Goal: Transaction & Acquisition: Purchase product/service

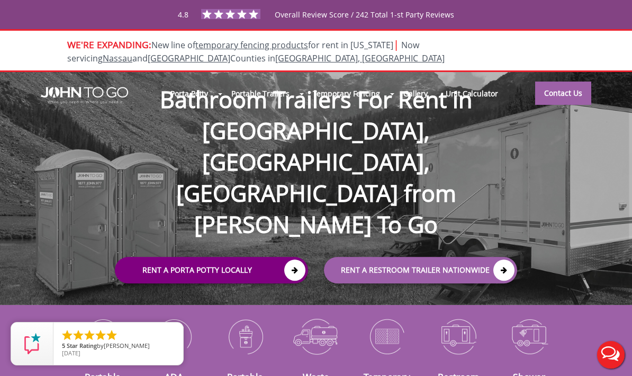
click at [277, 257] on link "Rent a Porta Potty Locally" at bounding box center [211, 270] width 193 height 26
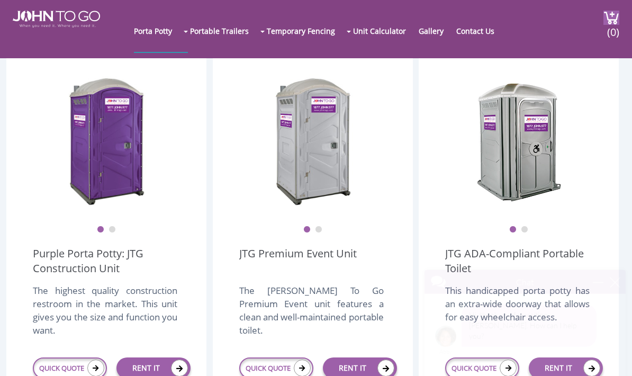
scroll to position [273, 0]
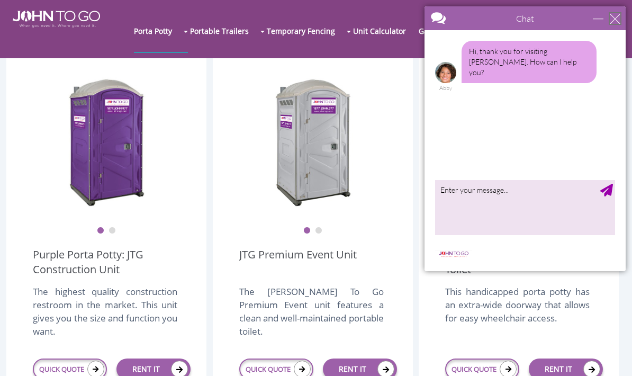
click at [616, 23] on div "close" at bounding box center [615, 18] width 11 height 11
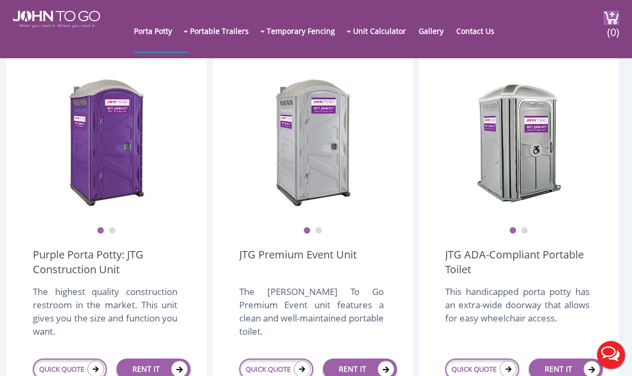
scroll to position [0, 0]
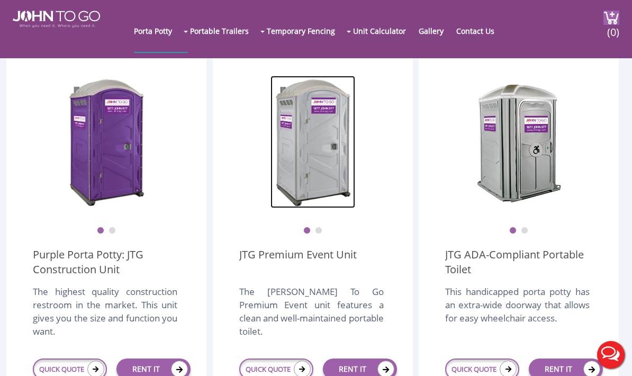
click at [326, 128] on img at bounding box center [313, 142] width 85 height 132
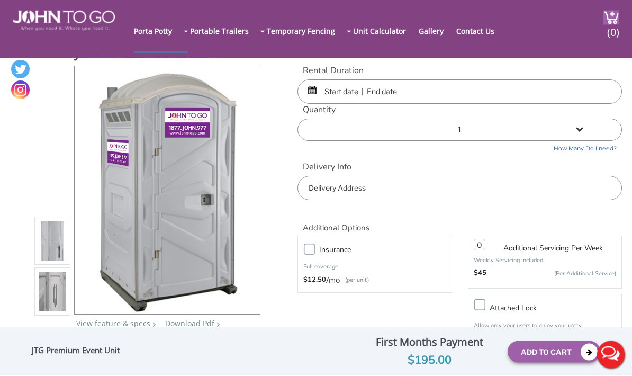
click at [477, 96] on input "text" at bounding box center [460, 92] width 325 height 24
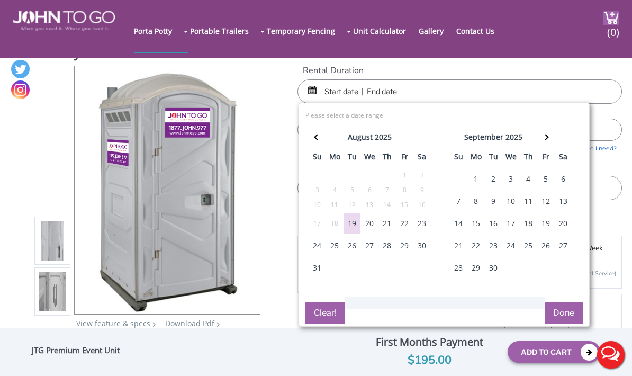
scroll to position [7, 0]
click at [404, 229] on div "22" at bounding box center [404, 223] width 17 height 21
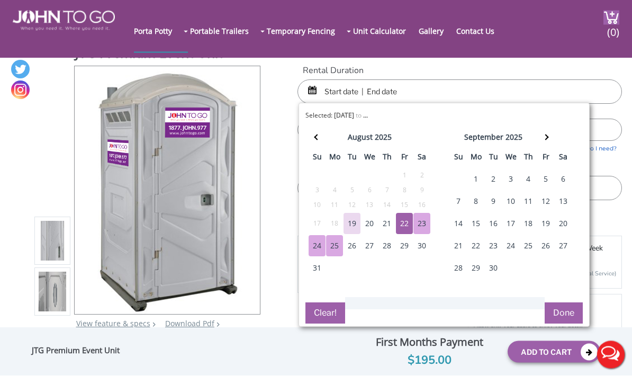
click at [337, 248] on div "25" at bounding box center [334, 246] width 17 height 21
type input "08/22/2025 to 08/25/2025"
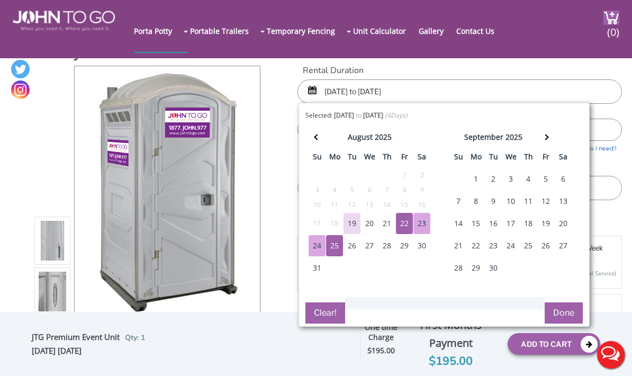
click at [560, 312] on button "Done" at bounding box center [564, 312] width 38 height 21
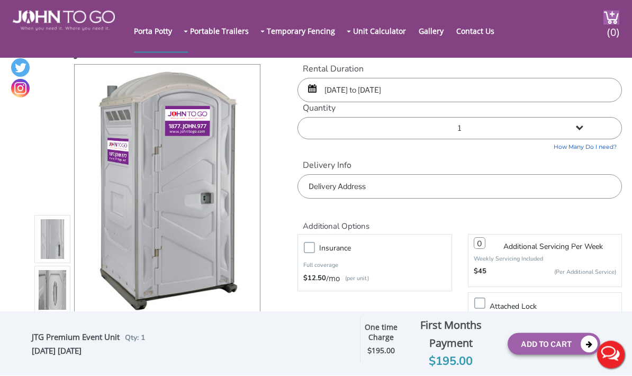
scroll to position [0, 0]
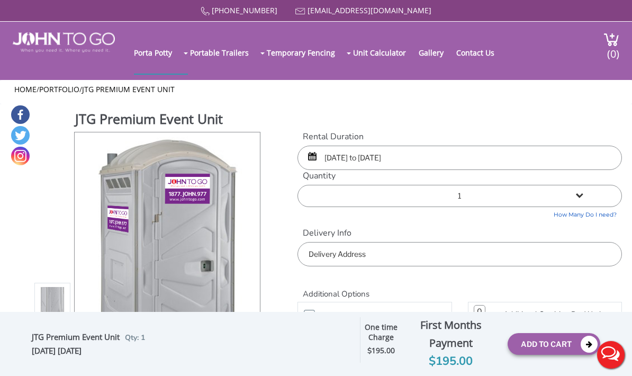
click at [466, 252] on input "text" at bounding box center [460, 254] width 325 height 24
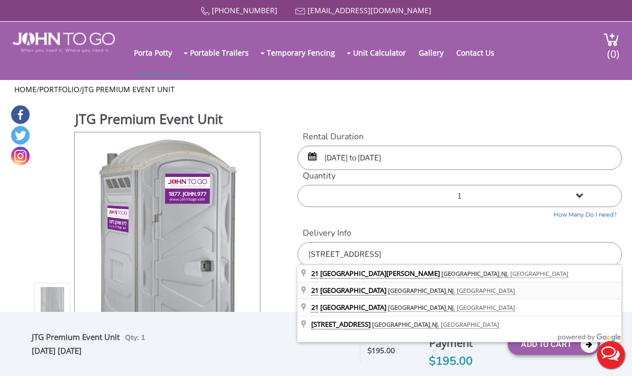
type input "[STREET_ADDRESS]"
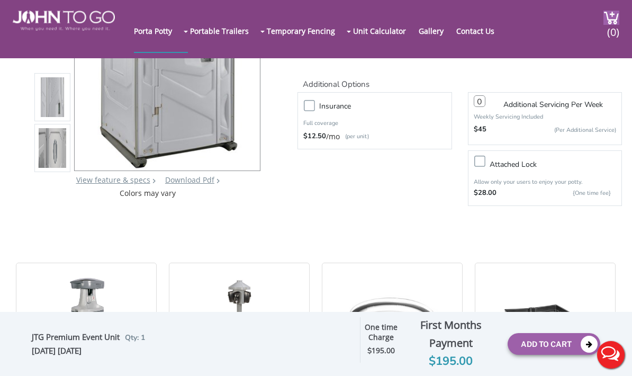
scroll to position [142, 0]
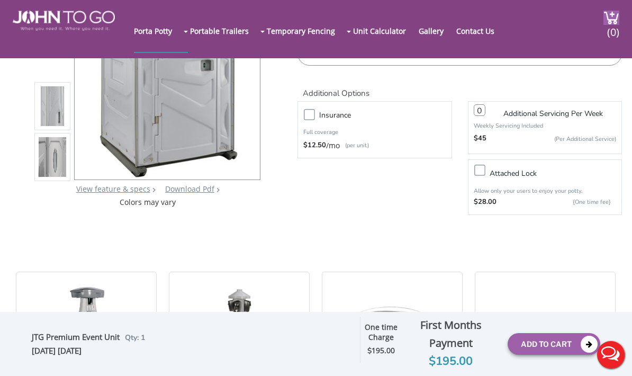
click at [485, 172] on label "Attached lock" at bounding box center [556, 173] width 142 height 13
click at [0, 0] on input "Attached lock" at bounding box center [0, 0] width 0 height 0
click at [552, 355] on button "Add To Cart" at bounding box center [554, 344] width 93 height 22
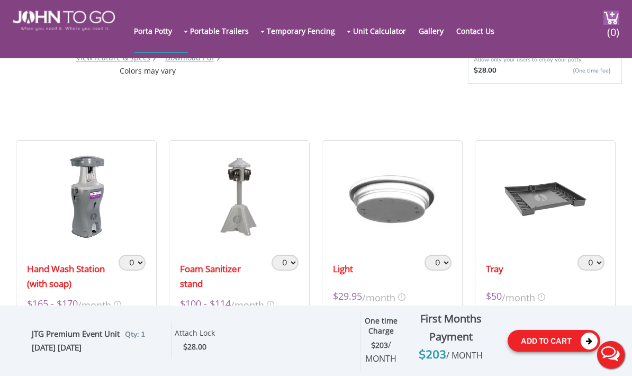
scroll to position [296, 0]
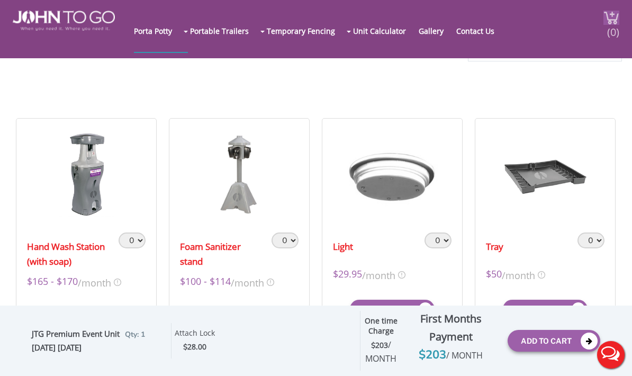
click at [606, 25] on img at bounding box center [612, 18] width 16 height 14
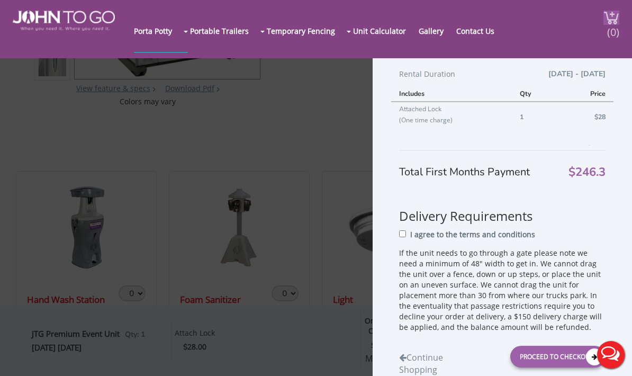
scroll to position [129, 0]
click at [413, 240] on p "I agree to the terms and conditions" at bounding box center [472, 234] width 125 height 11
click at [406, 237] on input "I agree to the terms and conditions" at bounding box center [402, 233] width 7 height 7
checkbox input "true"
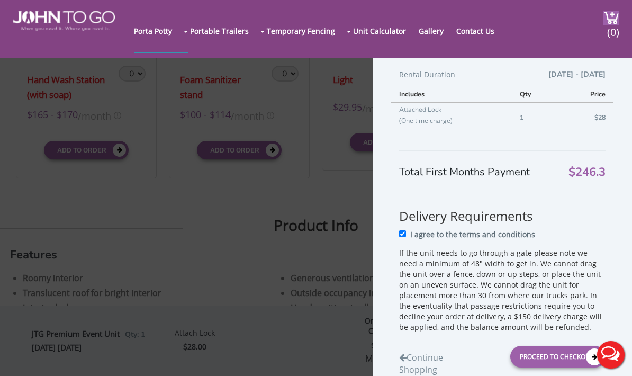
scroll to position [467, 0]
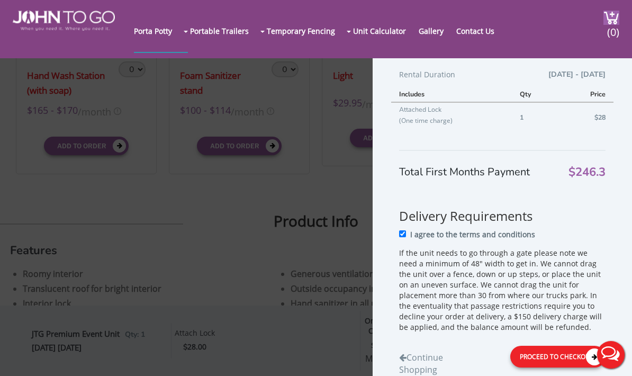
click at [555, 368] on div "Proceed to Checkout" at bounding box center [558, 357] width 95 height 22
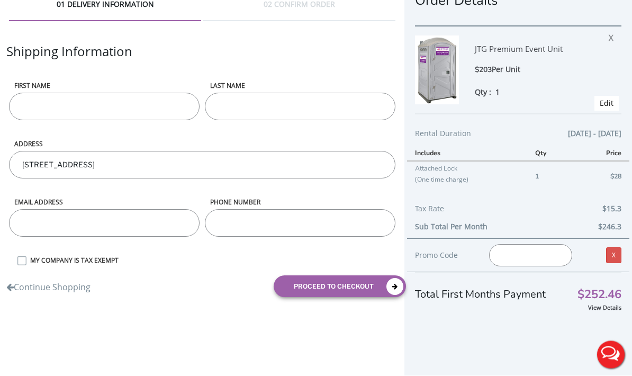
scroll to position [64, 0]
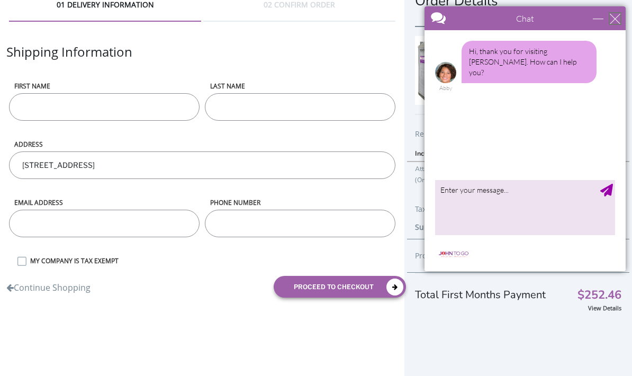
click at [615, 15] on div "close" at bounding box center [615, 18] width 11 height 11
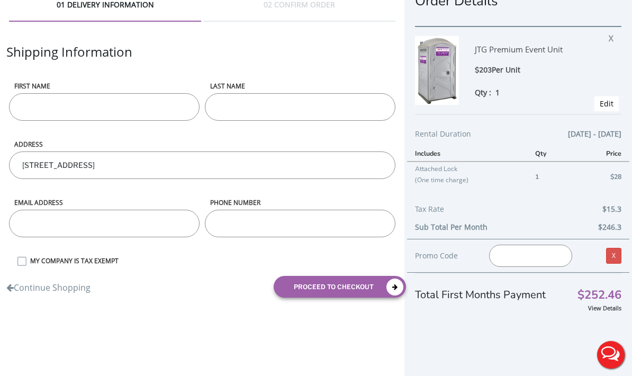
scroll to position [0, 0]
click at [129, 93] on input "First name" at bounding box center [104, 107] width 191 height 28
type input "Bryan"
type input "Small"
click at [35, 210] on input "email" at bounding box center [104, 224] width 191 height 28
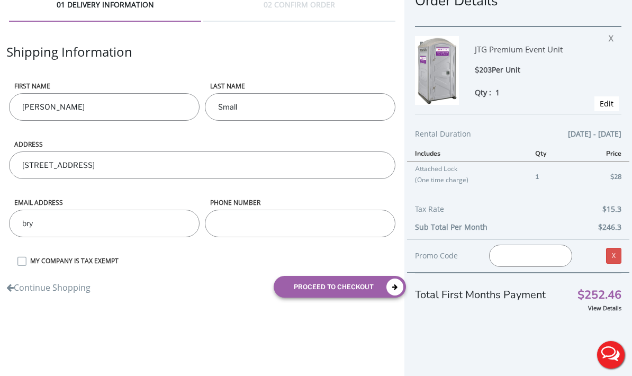
type input "bryanasmall@gmail.com"
type input "3472443435"
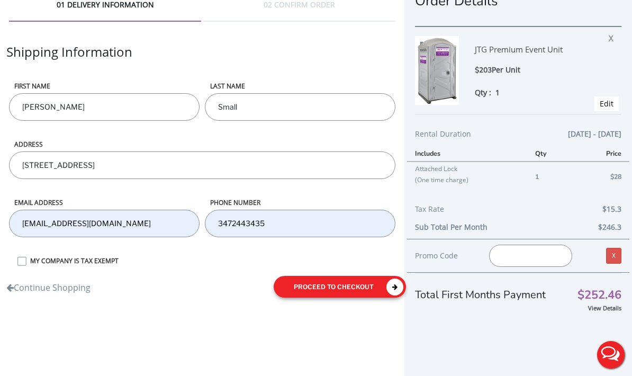
click at [366, 276] on button "proceed to checkout" at bounding box center [340, 287] width 132 height 22
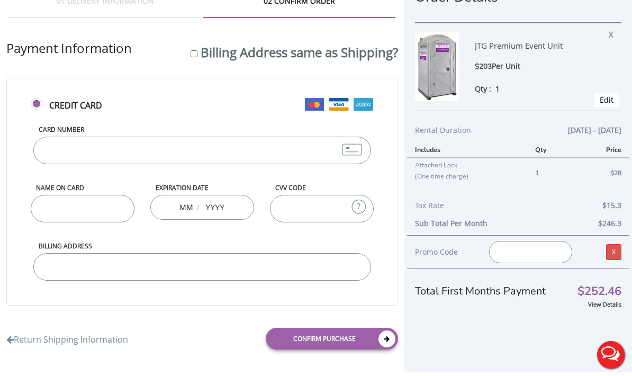
click at [64, 137] on input "Card Number" at bounding box center [202, 151] width 338 height 28
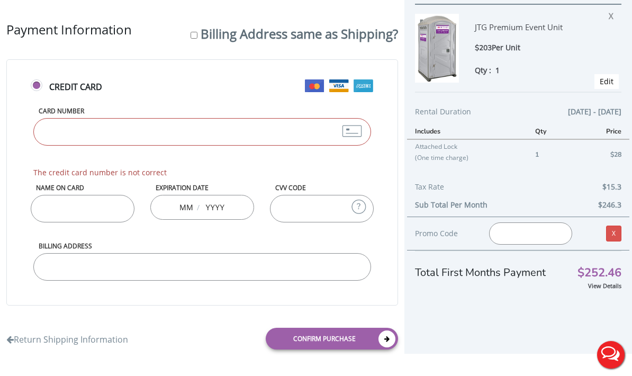
click at [193, 118] on input "Card Number" at bounding box center [202, 132] width 338 height 28
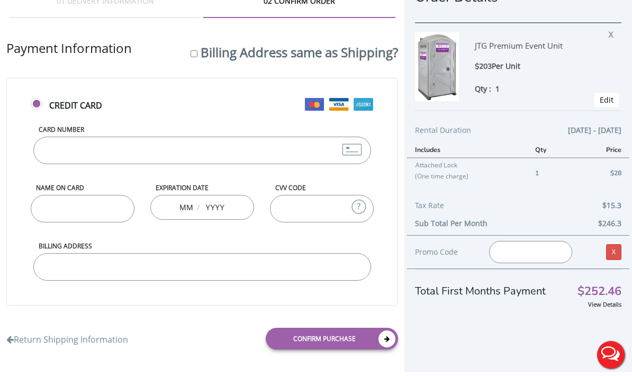
type input "[CREDIT_CARD_NUMBER]"
click at [86, 195] on input "Name on Card" at bounding box center [83, 209] width 104 height 28
type input "[PERSON_NAME]"
type input "08"
type input "2025"
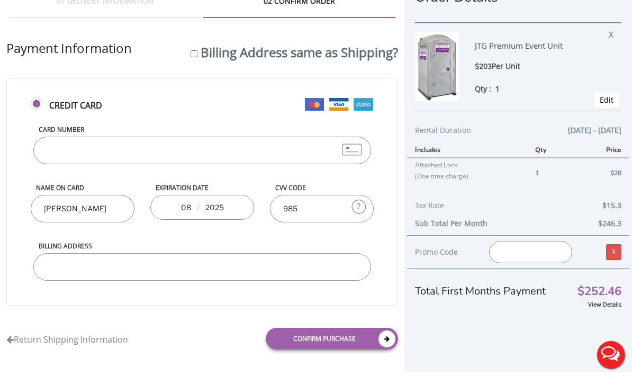
type input "985"
click at [50, 253] on input "Billing Address" at bounding box center [202, 267] width 338 height 28
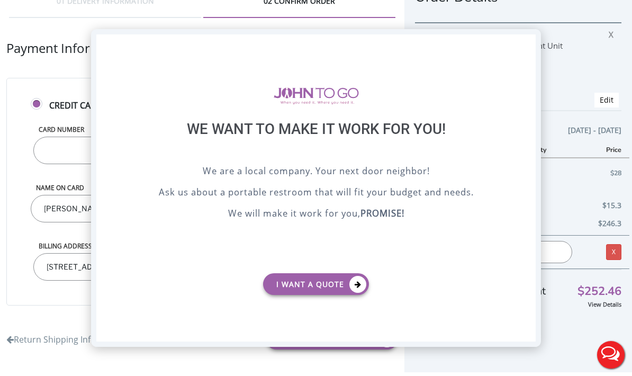
click at [530, 49] on div "X" at bounding box center [528, 43] width 16 height 18
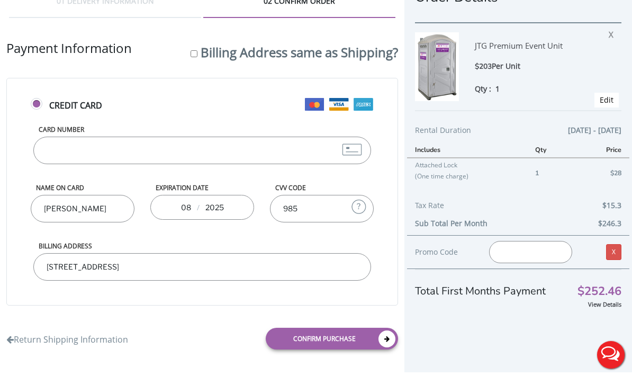
click at [235, 253] on input "540 Broad St, Apt. 812, Newa" at bounding box center [202, 267] width 338 height 28
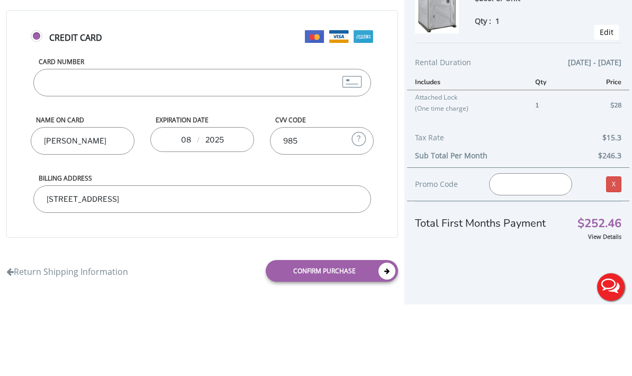
scroll to position [64, 0]
type input "540 Broad St, Apt. 812, Newark, NJ 07102"
click at [382, 331] on icon at bounding box center [387, 339] width 17 height 17
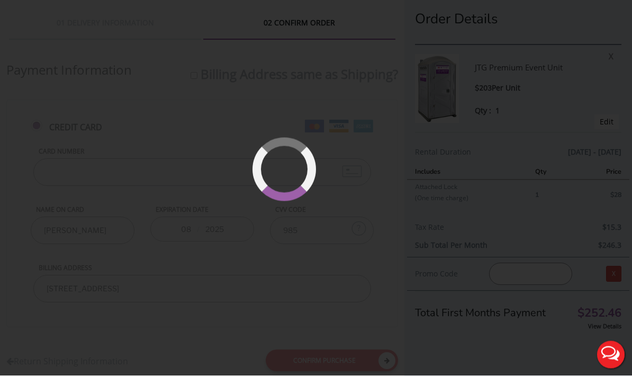
scroll to position [0, 0]
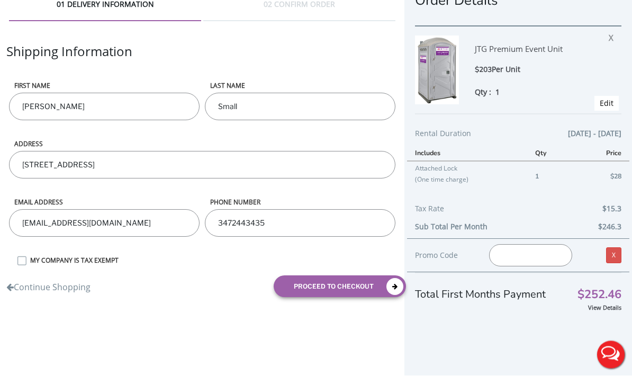
scroll to position [64, 0]
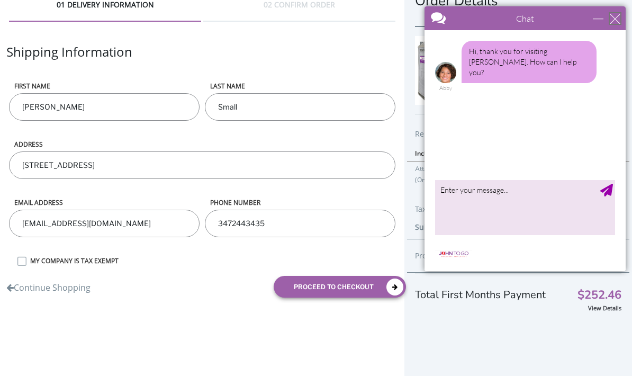
click at [619, 16] on div "close" at bounding box center [615, 18] width 11 height 11
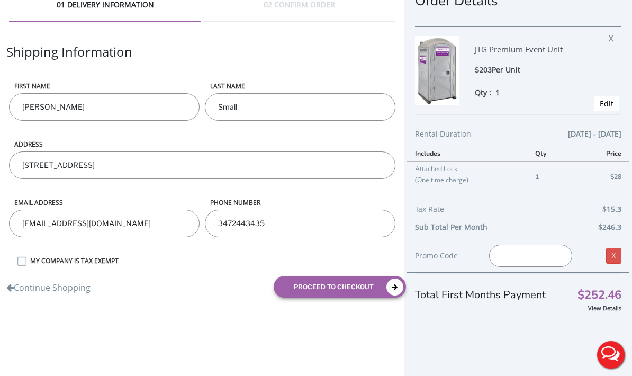
scroll to position [0, 0]
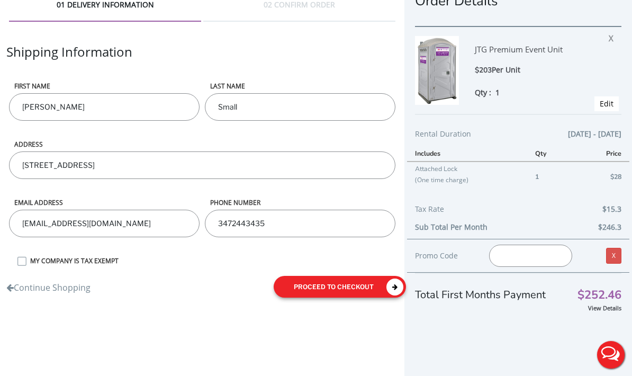
click at [394, 279] on icon "submit" at bounding box center [395, 287] width 17 height 17
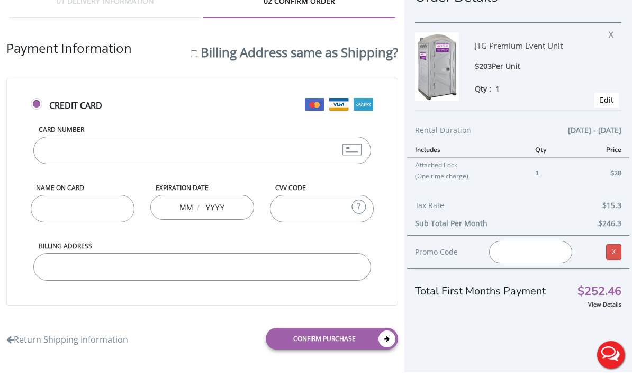
click at [59, 137] on input "Card Number" at bounding box center [202, 151] width 338 height 28
type input "[CREDIT_CARD_NUMBER]"
type input "[PERSON_NAME]"
type input "08"
type input "2025"
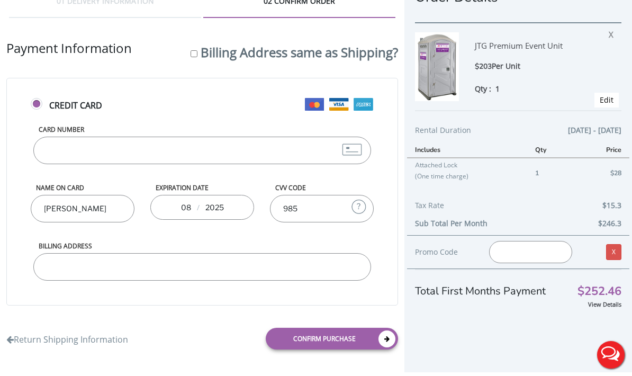
type input "985"
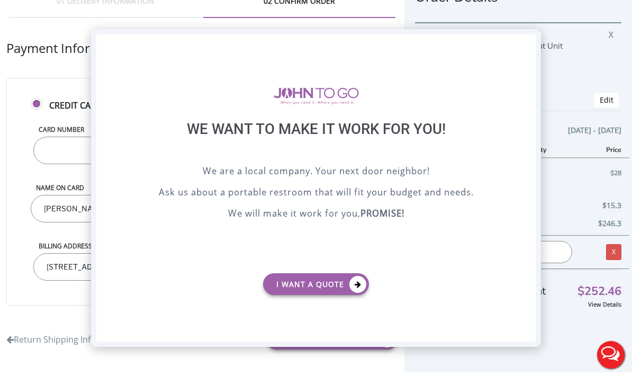
click at [525, 42] on div "X" at bounding box center [528, 43] width 16 height 18
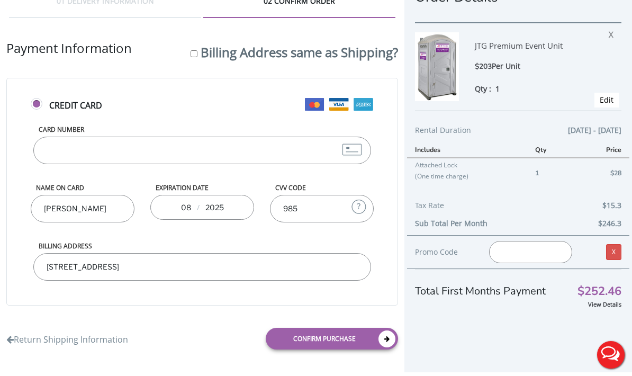
click at [226, 253] on input "[STREET_ADDRESS]" at bounding box center [202, 267] width 338 height 28
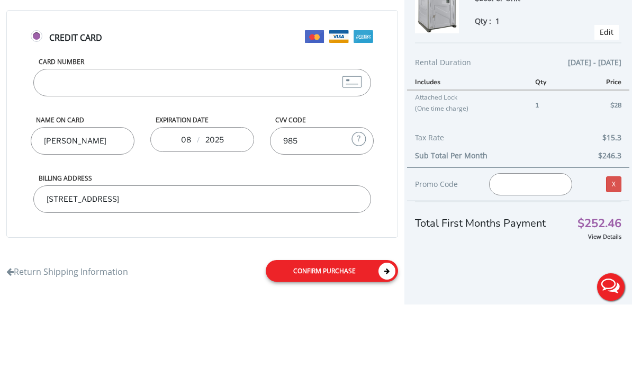
type input "[STREET_ADDRESS]"
click at [374, 328] on link "Confirm purchase" at bounding box center [332, 339] width 132 height 22
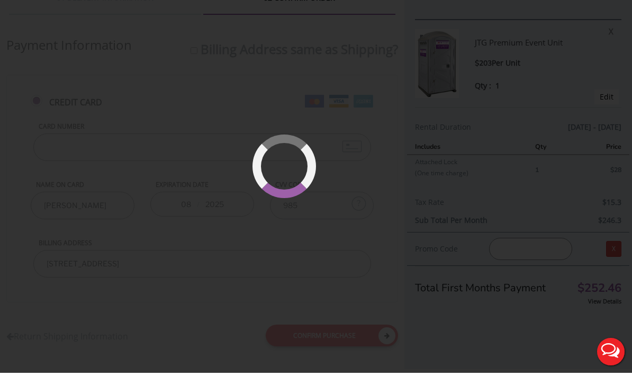
scroll to position [62, 0]
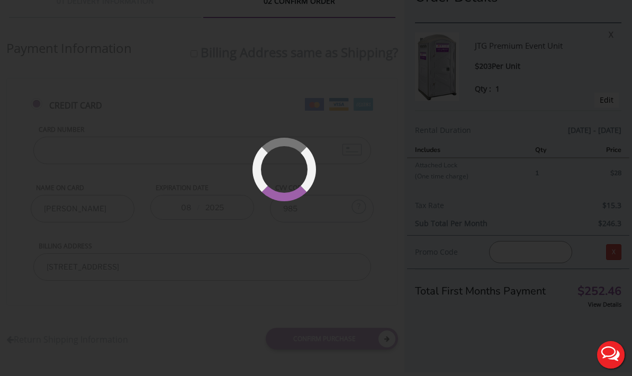
click at [528, 180] on div at bounding box center [316, 188] width 632 height 376
